Goal: Information Seeking & Learning: Check status

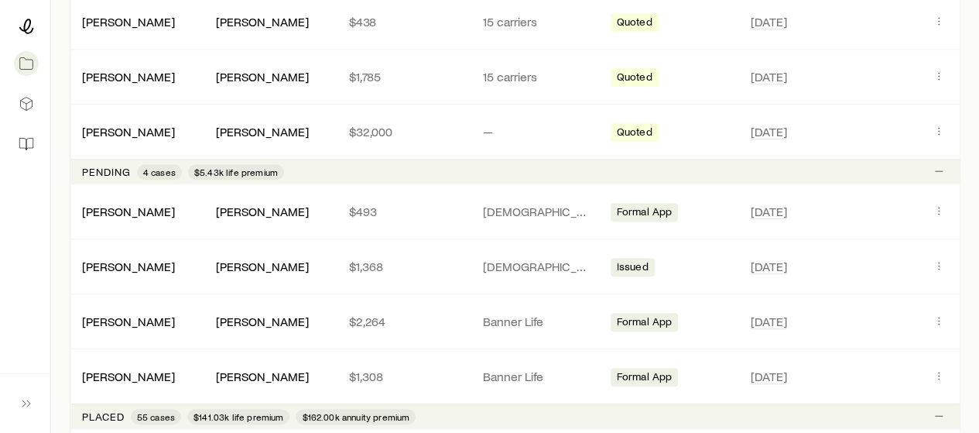
scroll to position [421, 0]
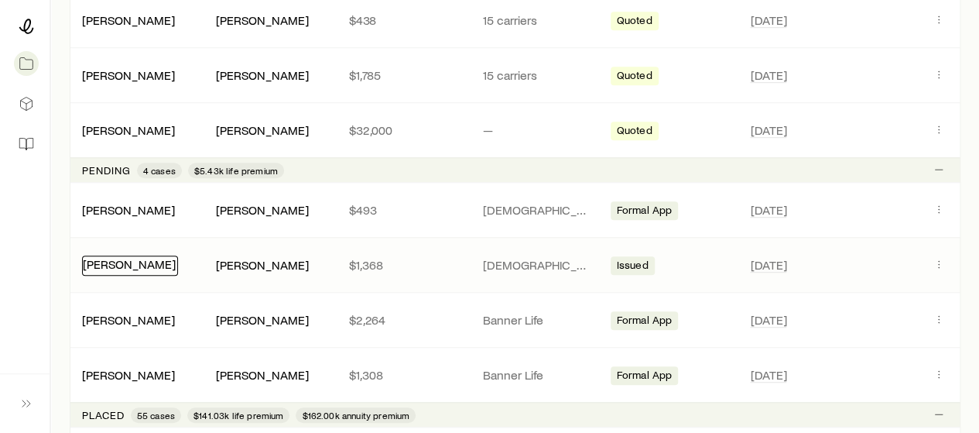
click at [131, 261] on link "[PERSON_NAME]" at bounding box center [129, 263] width 93 height 15
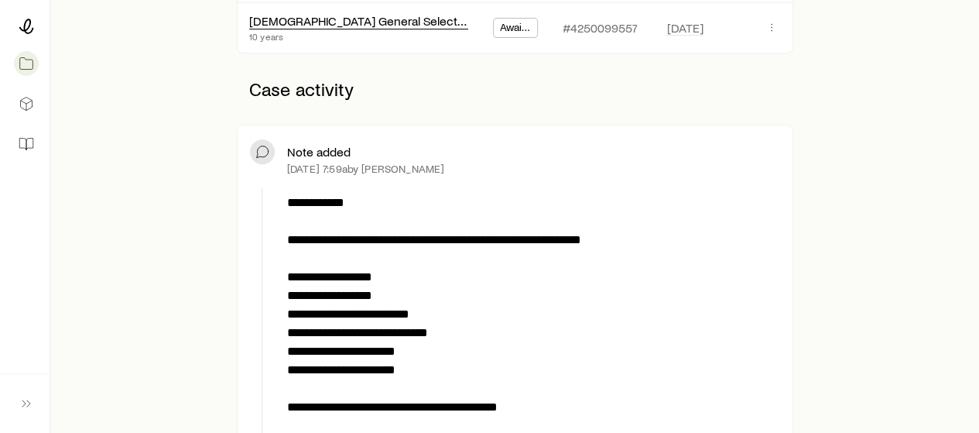
scroll to position [337, 0]
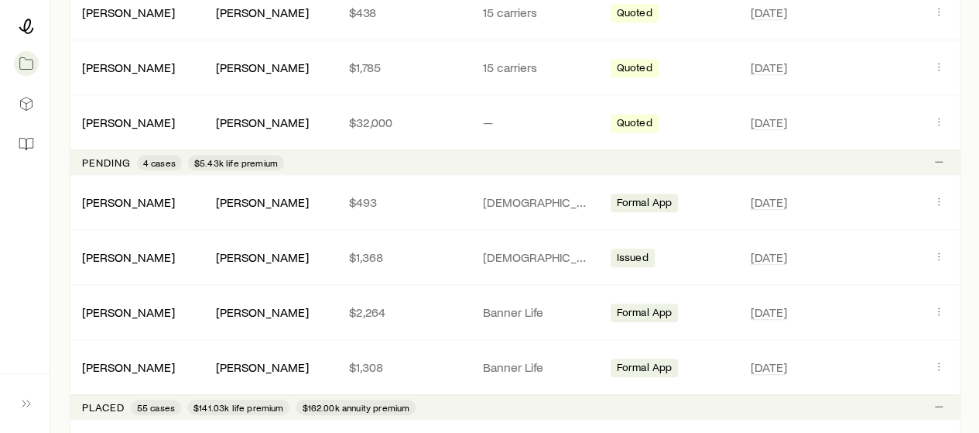
scroll to position [434, 0]
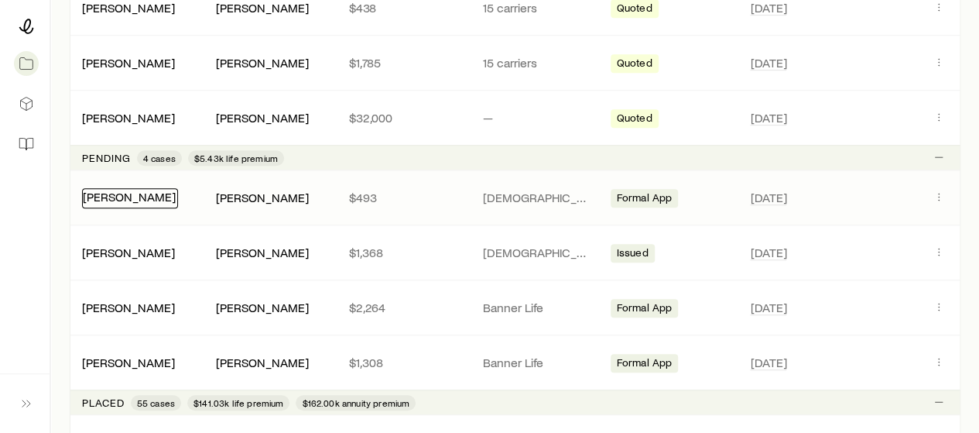
click at [127, 197] on link "[PERSON_NAME]" at bounding box center [129, 196] width 93 height 15
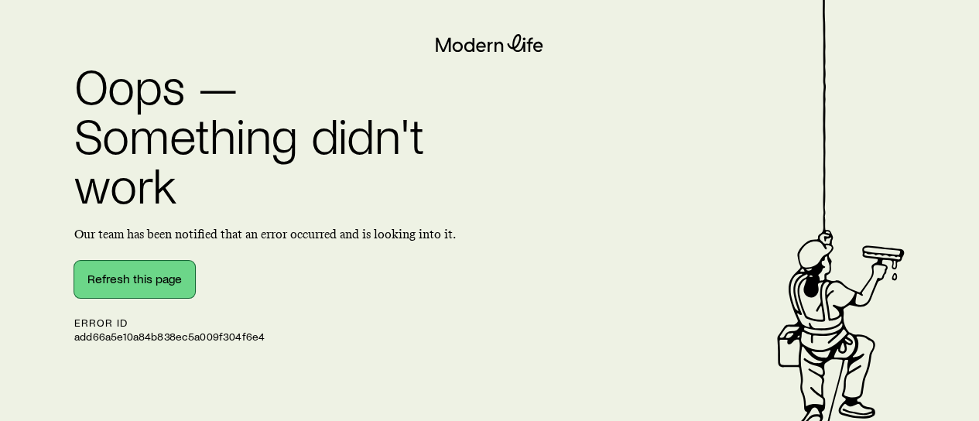
click at [81, 262] on button "Refresh this page" at bounding box center [134, 279] width 121 height 37
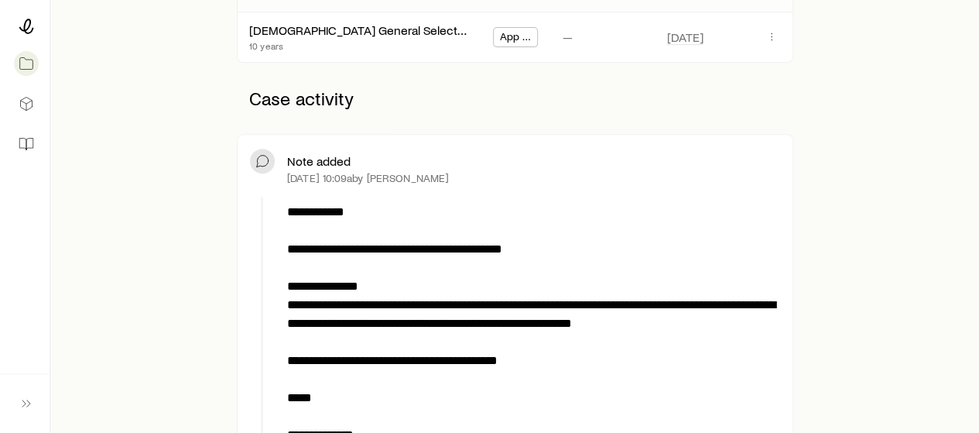
scroll to position [319, 0]
